Goal: Task Accomplishment & Management: Manage account settings

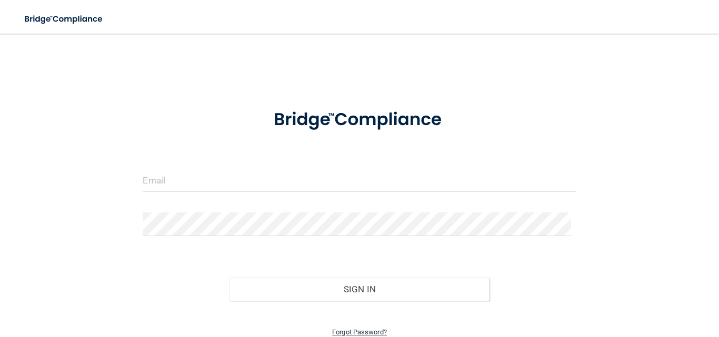
scroll to position [43, 0]
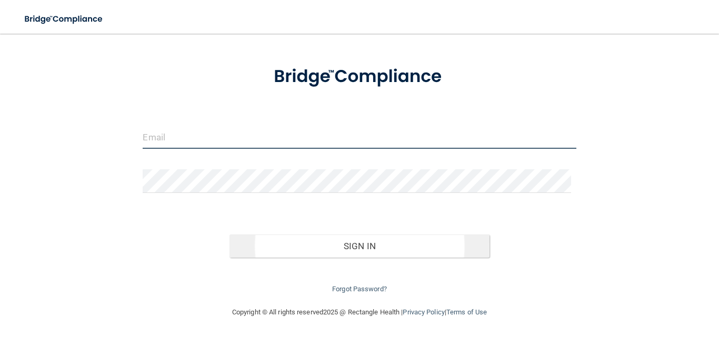
type input "[EMAIL_ADDRESS][DOMAIN_NAME]"
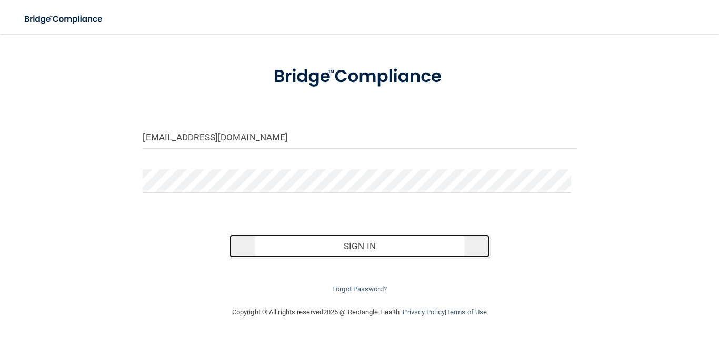
click at [368, 245] on button "Sign In" at bounding box center [359, 246] width 260 height 23
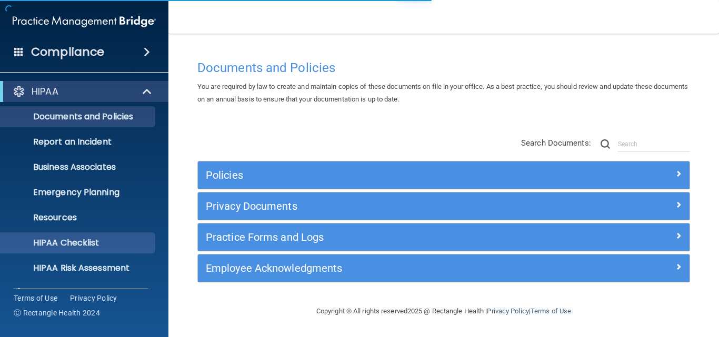
scroll to position [99, 0]
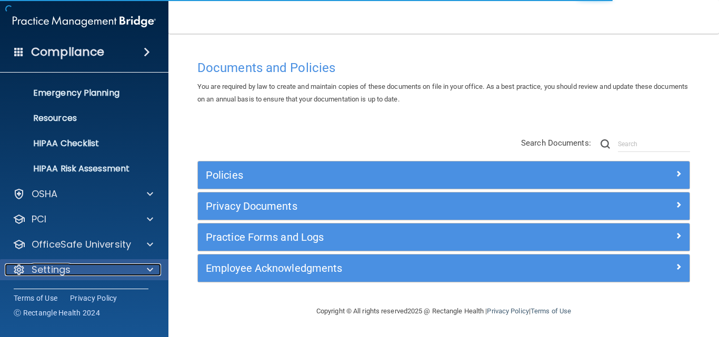
click at [146, 272] on div at bounding box center [148, 270] width 26 height 13
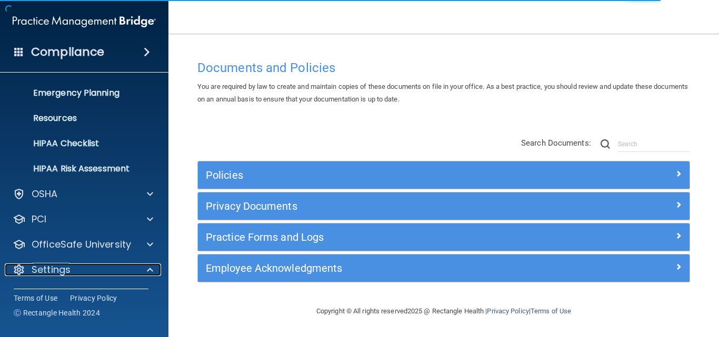
scroll to position [201, 0]
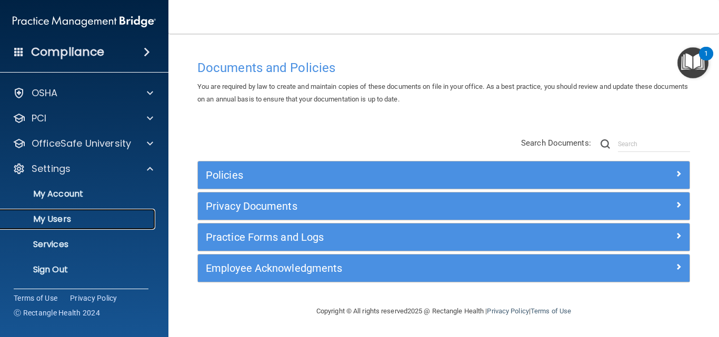
click at [86, 216] on p "My Users" at bounding box center [79, 219] width 144 height 11
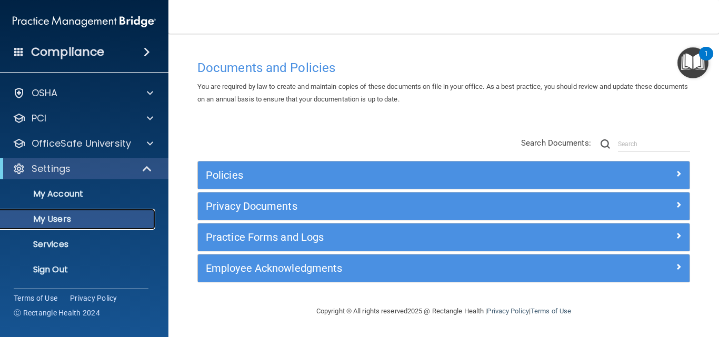
scroll to position [24, 0]
select select "20"
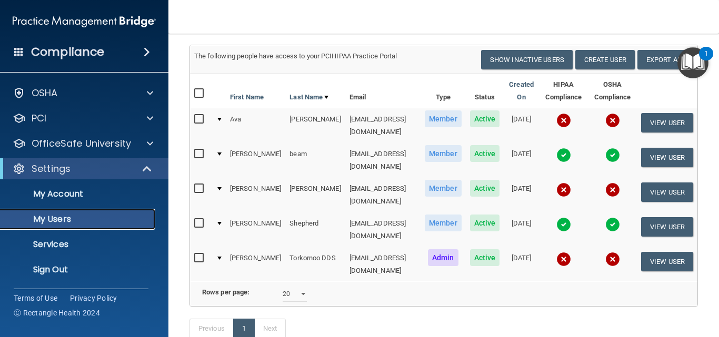
scroll to position [22, 0]
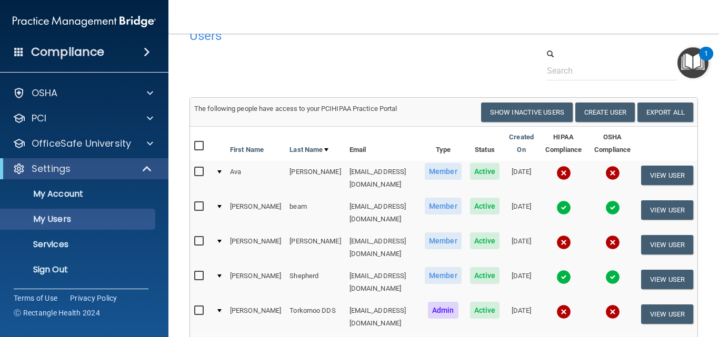
click at [197, 237] on input "checkbox" at bounding box center [200, 241] width 12 height 8
checkbox input "true"
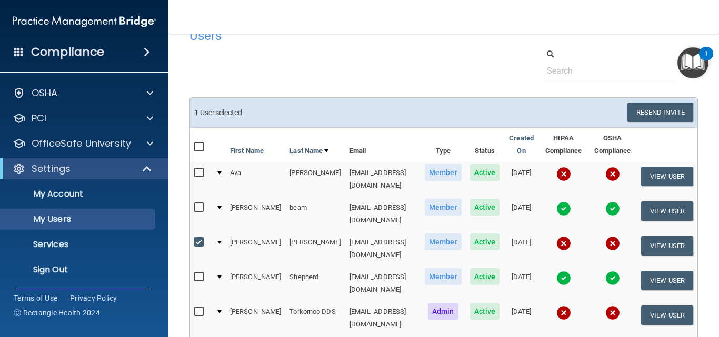
click at [425, 234] on span "Member" at bounding box center [443, 242] width 37 height 17
click at [650, 236] on button "View User" at bounding box center [667, 245] width 52 height 19
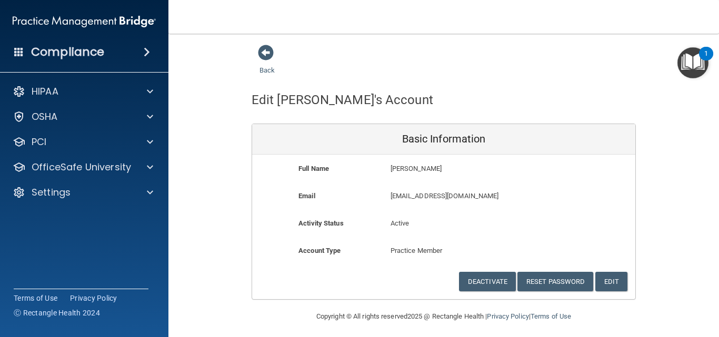
scroll to position [5, 0]
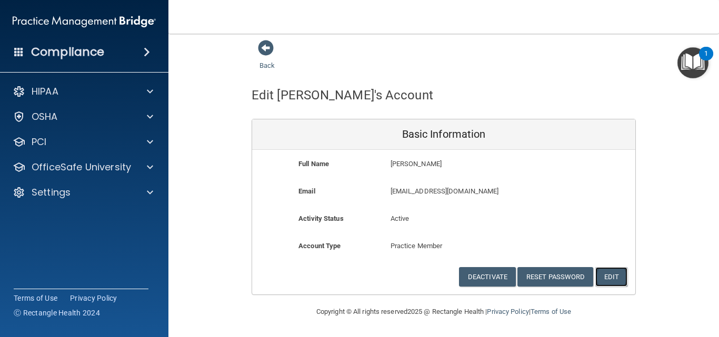
click at [606, 277] on button "Edit" at bounding box center [611, 276] width 32 height 19
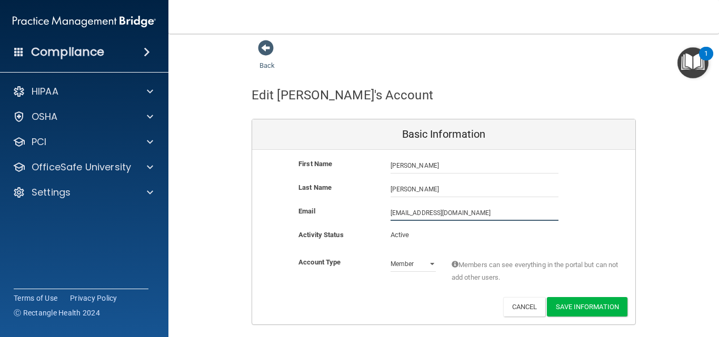
click at [429, 211] on input "[EMAIL_ADDRESS][DOMAIN_NAME]" at bounding box center [475, 213] width 168 height 16
type input "[EMAIL_ADDRESS][DOMAIN_NAME]"
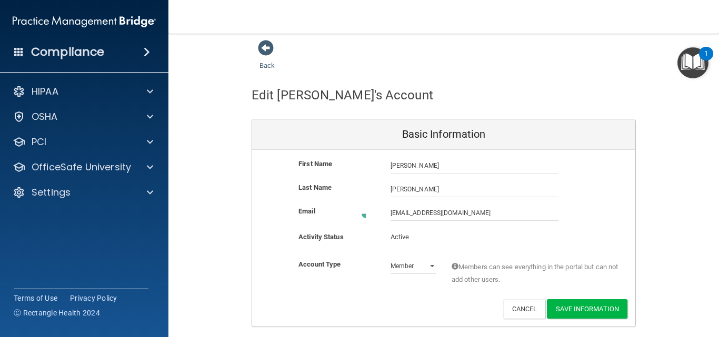
click at [472, 253] on div "Activity Status Active Active" at bounding box center [443, 244] width 383 height 27
click at [587, 307] on button "Save Information" at bounding box center [587, 306] width 81 height 19
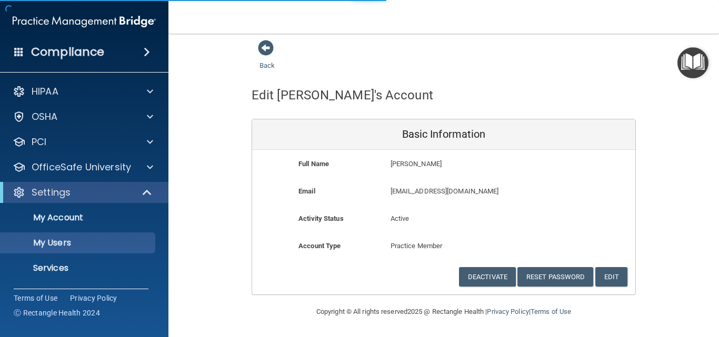
select select "20"
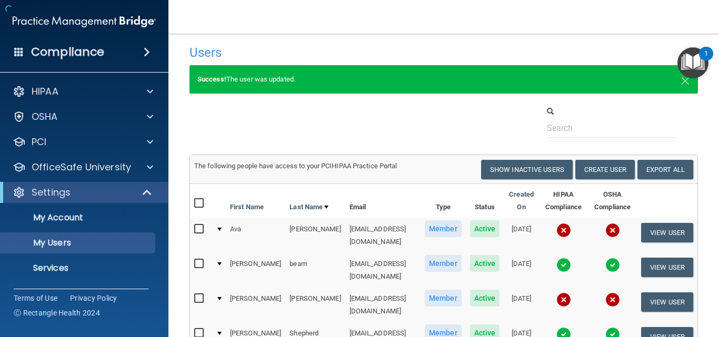
scroll to position [167, 0]
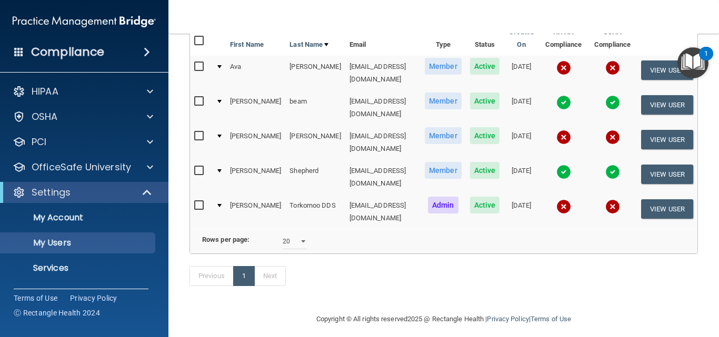
click at [197, 132] on input "checkbox" at bounding box center [200, 136] width 12 height 8
checkbox input "true"
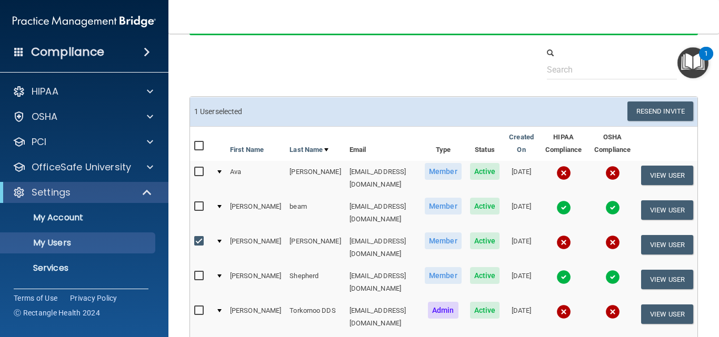
scroll to position [11, 0]
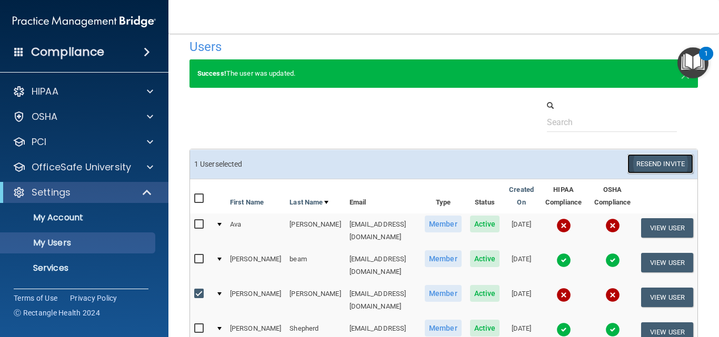
click at [643, 161] on button "Resend Invite" at bounding box center [660, 163] width 66 height 19
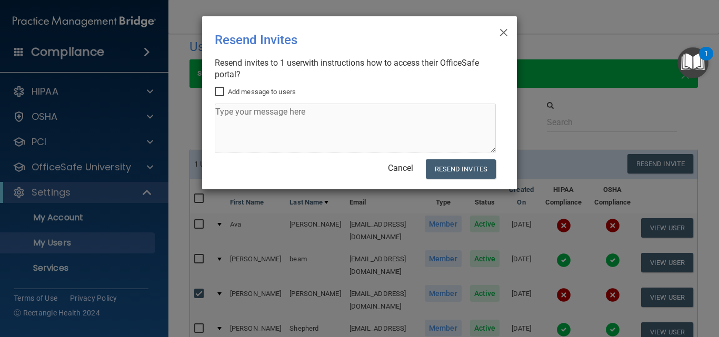
click at [221, 89] on input "Add message to users" at bounding box center [221, 92] width 12 height 8
checkbox input "true"
click at [269, 116] on textarea at bounding box center [355, 128] width 281 height 49
type textarea "hippa and osha"
click at [474, 168] on button "Resend Invites" at bounding box center [461, 168] width 70 height 19
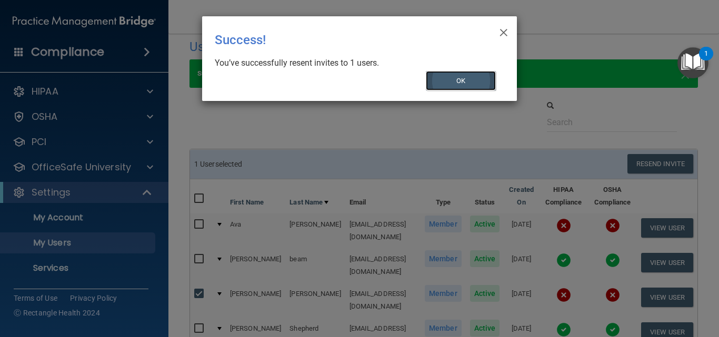
click at [457, 77] on button "OK" at bounding box center [461, 80] width 71 height 19
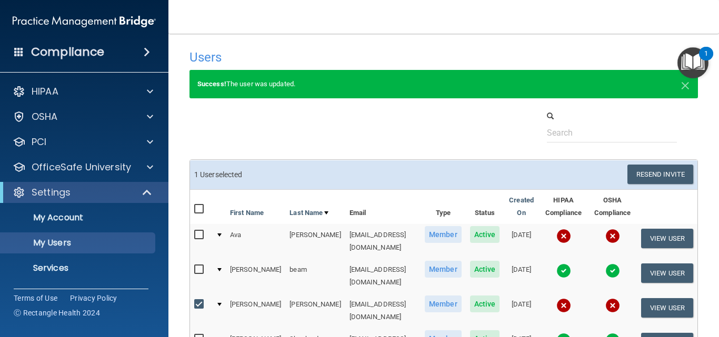
scroll to position [168, 0]
